Goal: Task Accomplishment & Management: Manage account settings

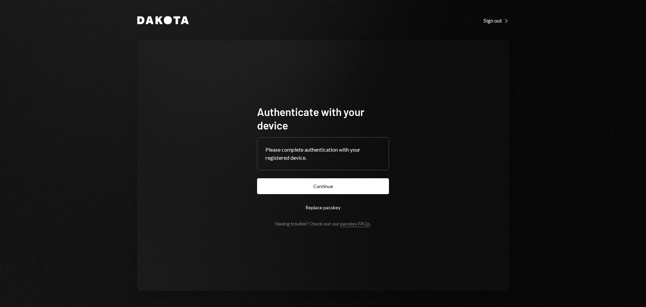
drag, startPoint x: 318, startPoint y: 181, endPoint x: 309, endPoint y: 173, distance: 12.1
click at [318, 181] on button "Continue" at bounding box center [323, 186] width 132 height 16
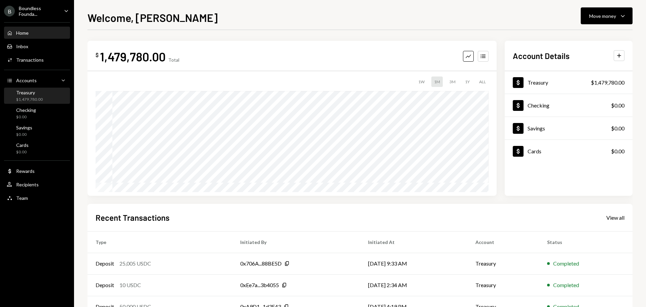
click at [24, 95] on div "Treasury" at bounding box center [29, 93] width 27 height 6
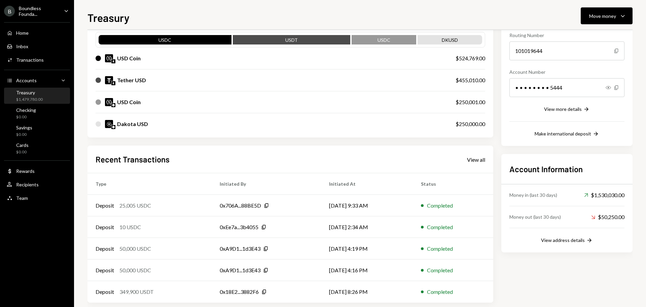
scroll to position [77, 0]
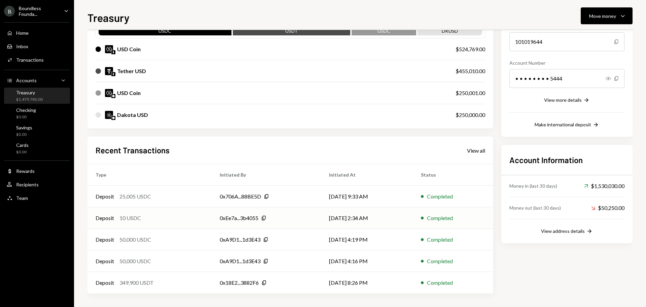
click at [182, 215] on div "Deposit 10 USDC" at bounding box center [150, 218] width 108 height 8
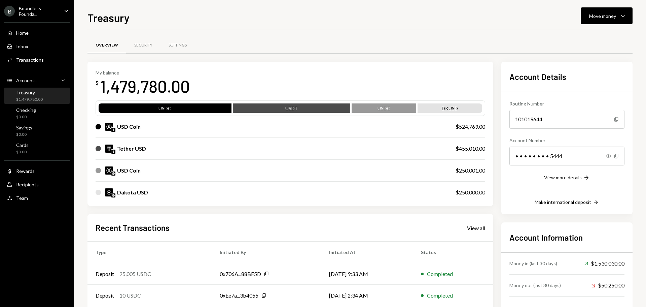
scroll to position [67, 0]
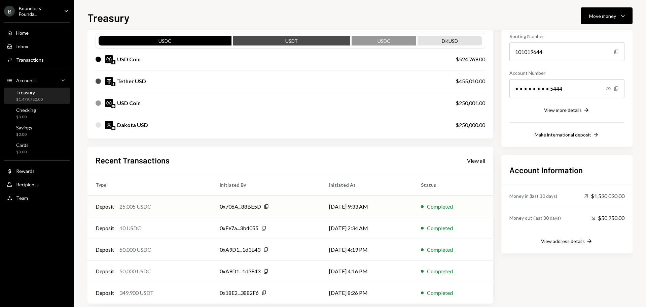
click at [131, 205] on div "25,005 USDC" at bounding box center [136, 206] width 32 height 8
